Goal: Information Seeking & Learning: Learn about a topic

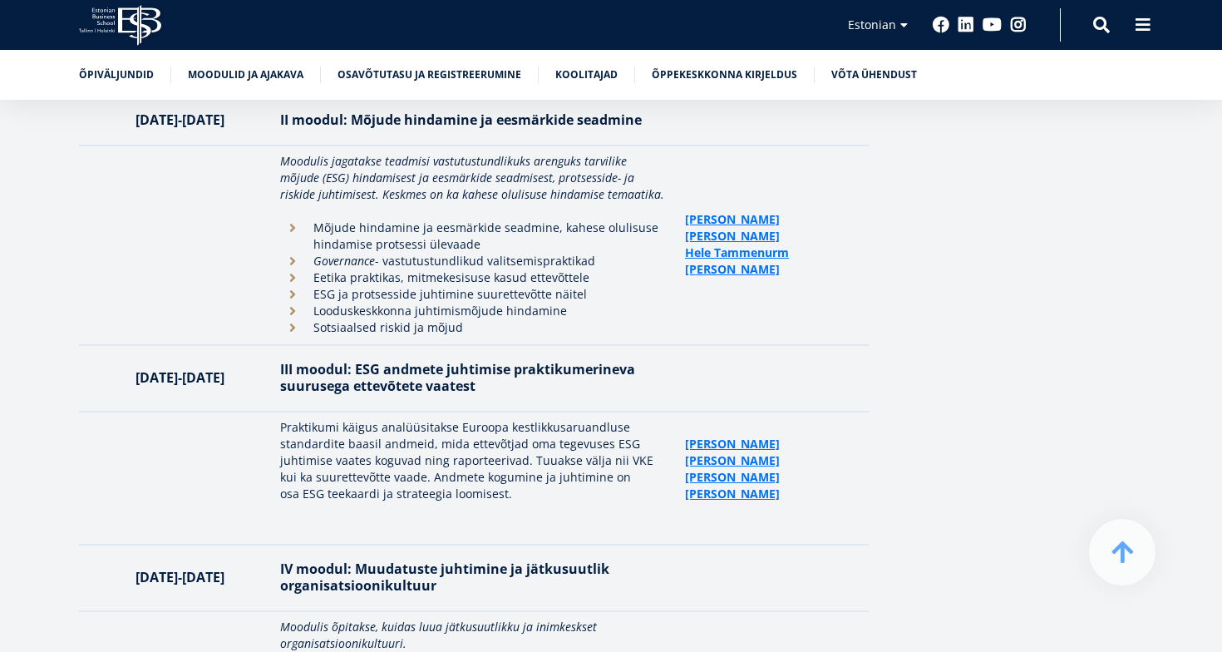
scroll to position [3712, 0]
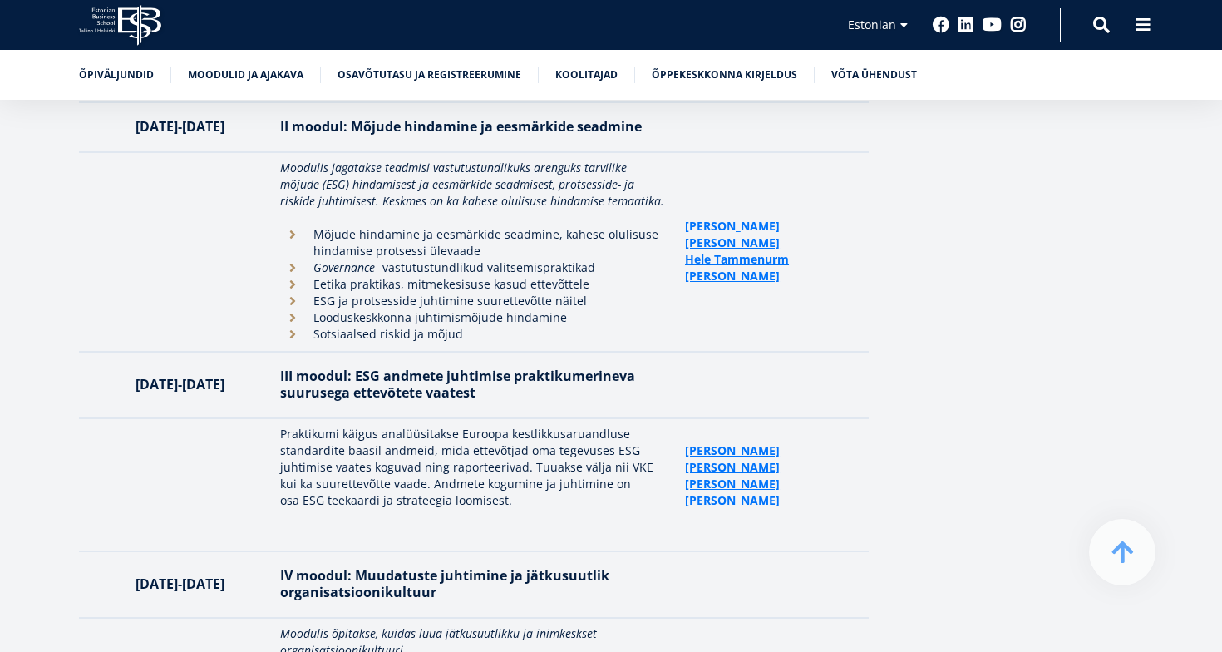
click at [733, 218] on link "[PERSON_NAME]" at bounding box center [732, 226] width 95 height 17
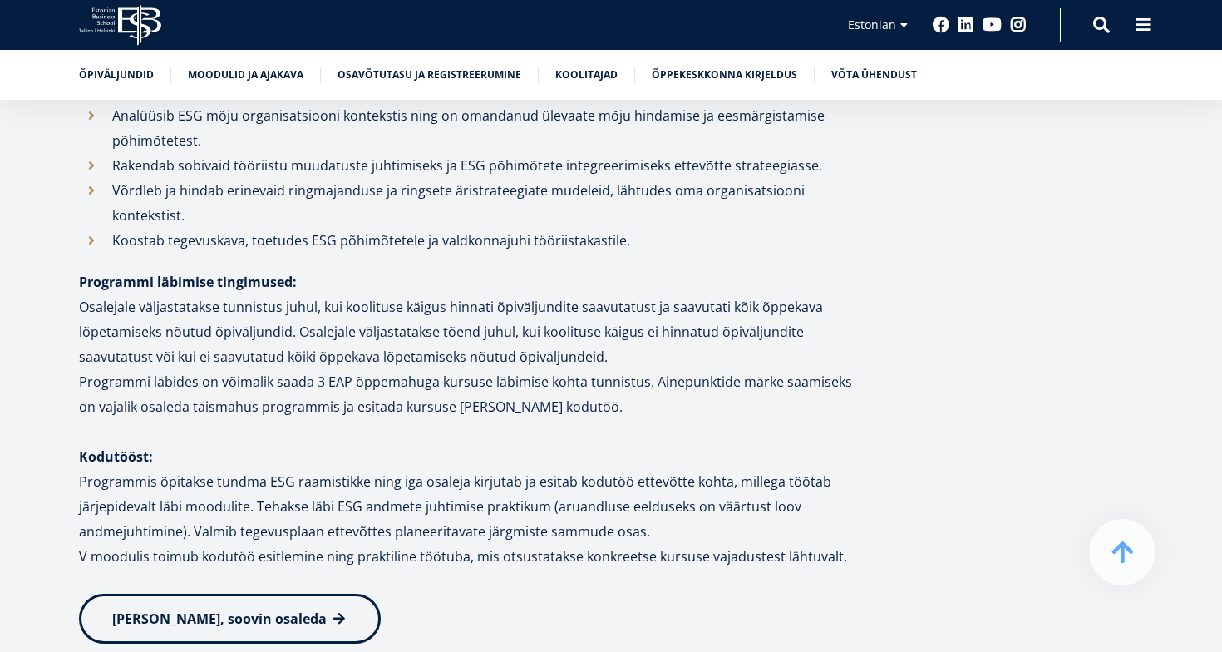
scroll to position [1967, 0]
